Goal: Information Seeking & Learning: Learn about a topic

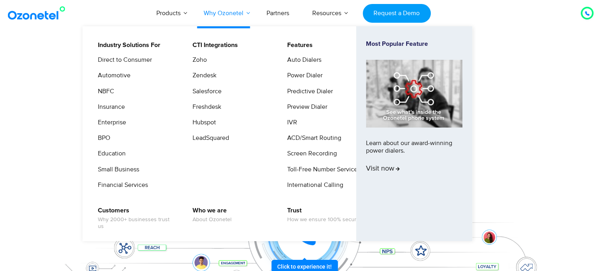
click at [242, 9] on link "Why Ozonetel" at bounding box center [223, 13] width 63 height 26
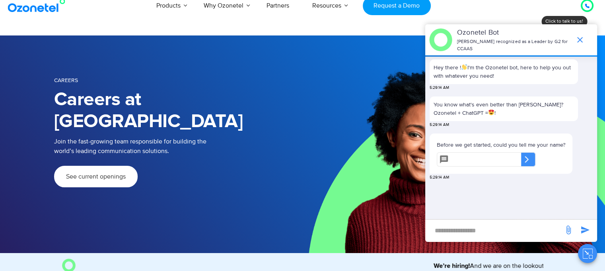
scroll to position [11, 0]
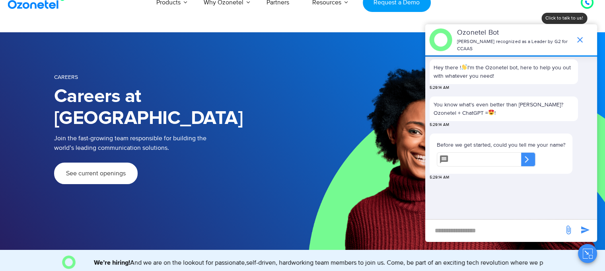
click at [579, 38] on icon "end chat or minimize" at bounding box center [581, 40] width 10 height 10
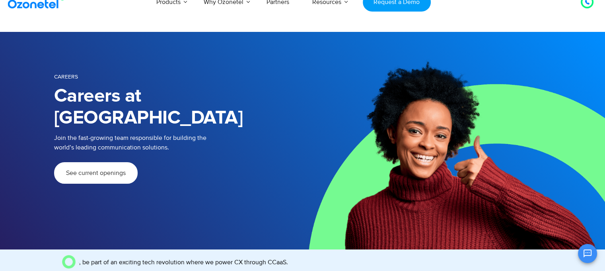
scroll to position [0, 0]
